Goal: Find specific page/section: Find specific page/section

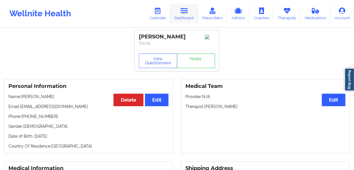
click at [181, 19] on link "Dashboard" at bounding box center [184, 13] width 28 height 19
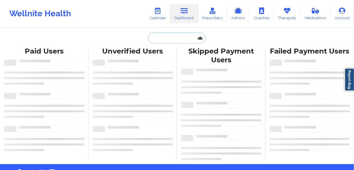
click at [170, 41] on input "text" at bounding box center [177, 38] width 58 height 11
paste input "[PERSON_NAME]"
type input "[PERSON_NAME]"
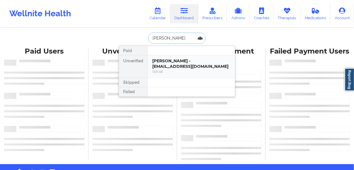
click at [165, 61] on div "[PERSON_NAME] - [EMAIL_ADDRESS][DOMAIN_NAME]" at bounding box center [191, 63] width 78 height 11
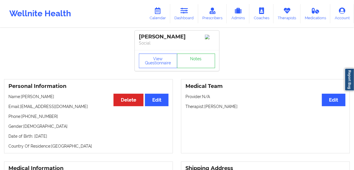
click at [51, 121] on div "Personal Information Edit Delete Name: [PERSON_NAME] Email: [EMAIL_ADDRESS][DOM…" at bounding box center [88, 116] width 169 height 74
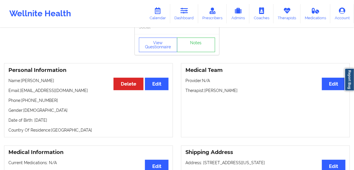
scroll to position [23, 0]
